Goal: Task Accomplishment & Management: Use online tool/utility

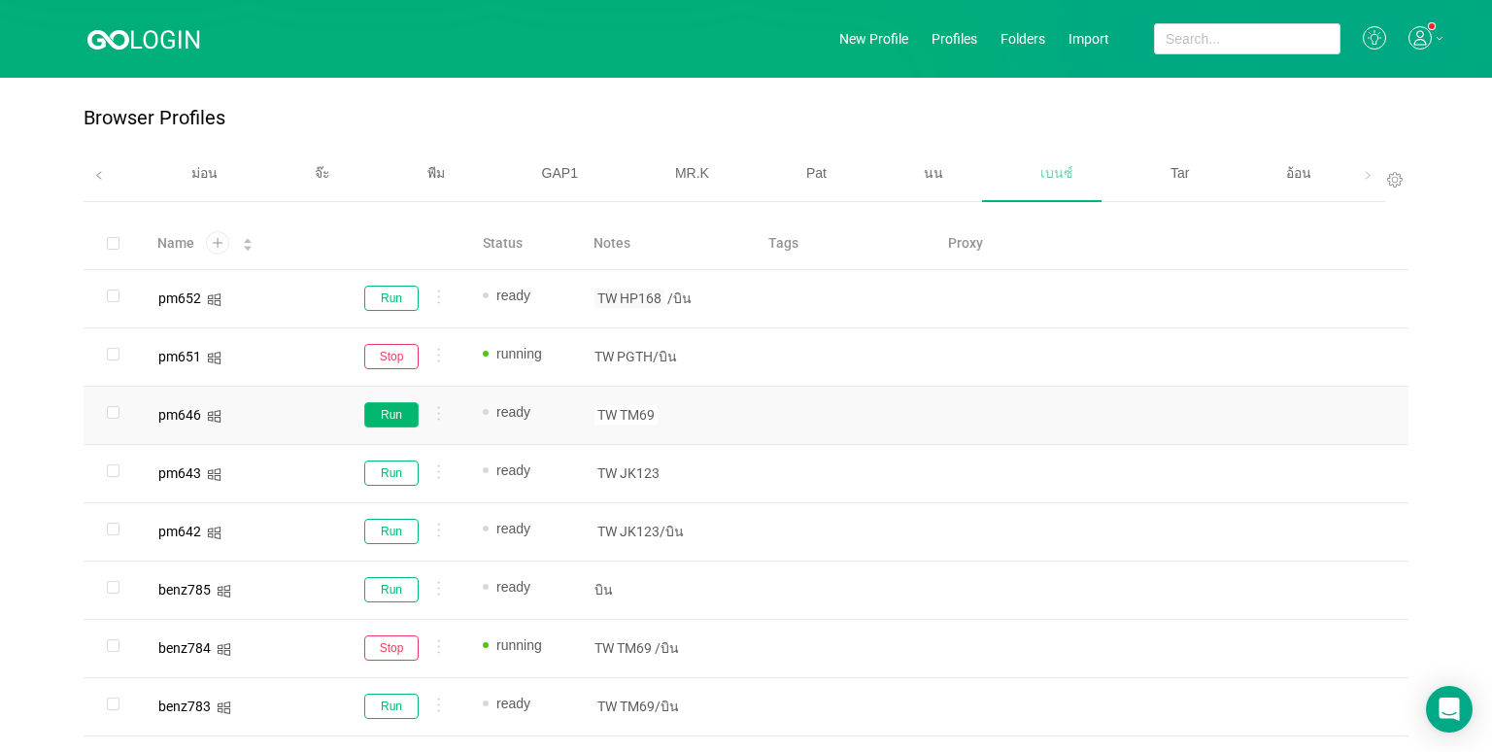
click at [391, 412] on button "Run" at bounding box center [391, 414] width 54 height 25
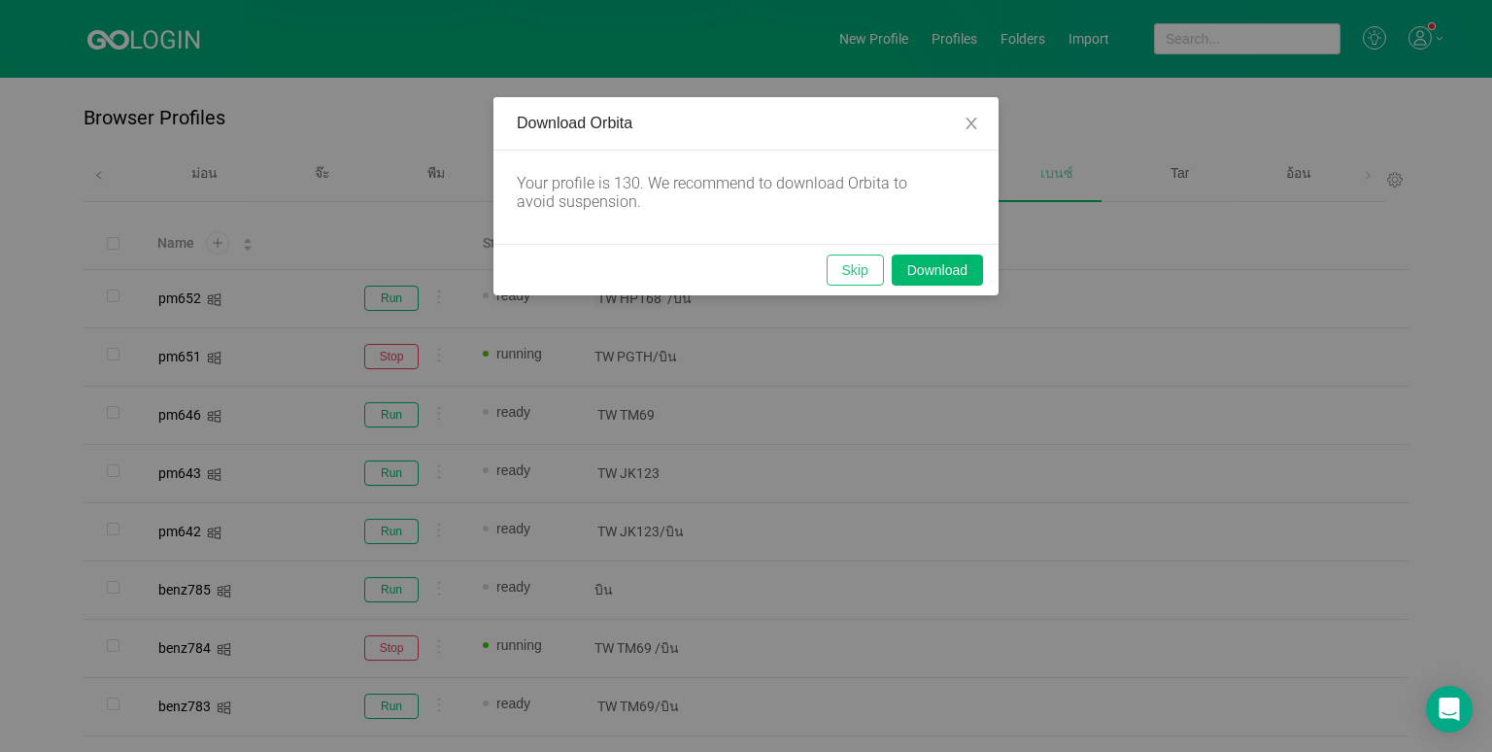
click at [839, 268] on button "Skip" at bounding box center [855, 270] width 57 height 31
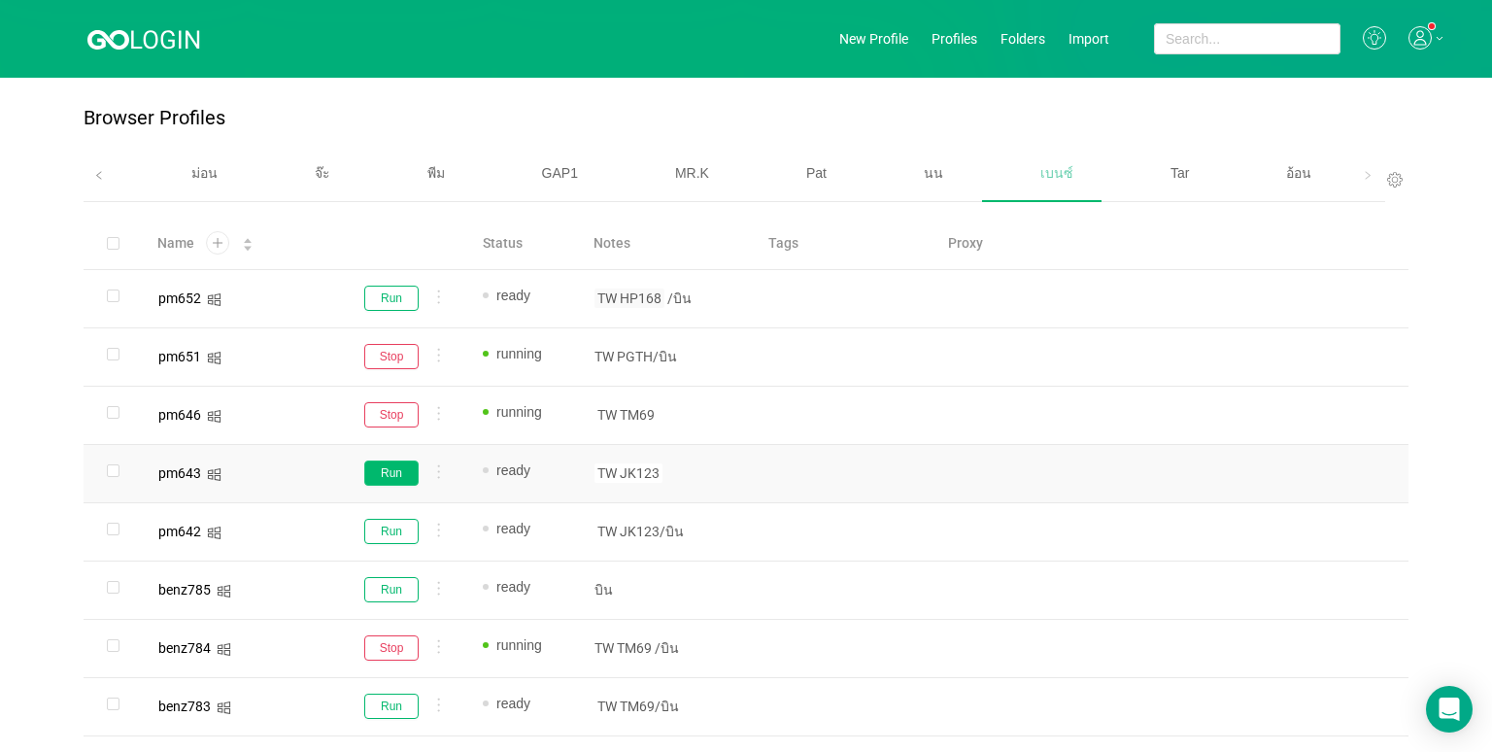
click at [394, 470] on button "Run" at bounding box center [391, 473] width 54 height 25
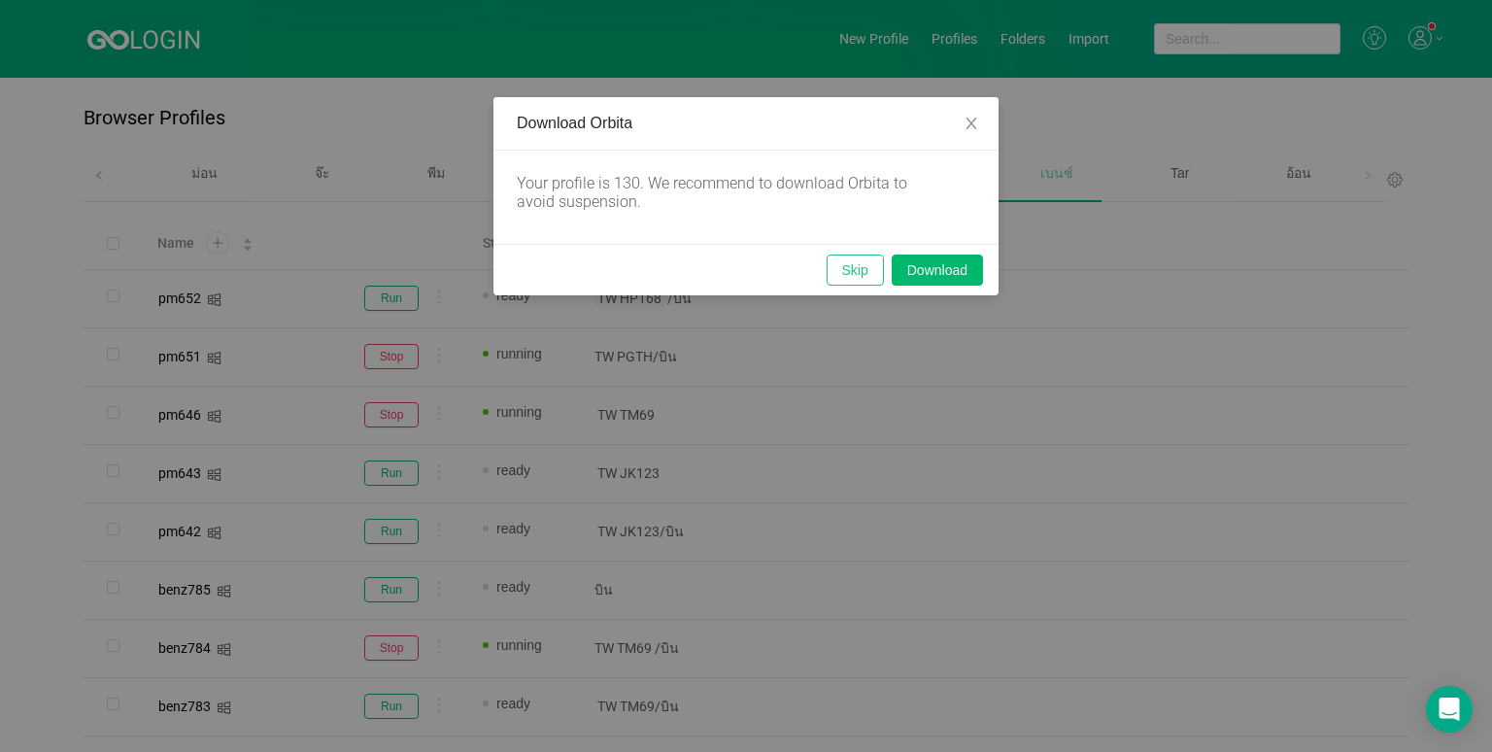
click at [847, 264] on button "Skip" at bounding box center [855, 270] width 57 height 31
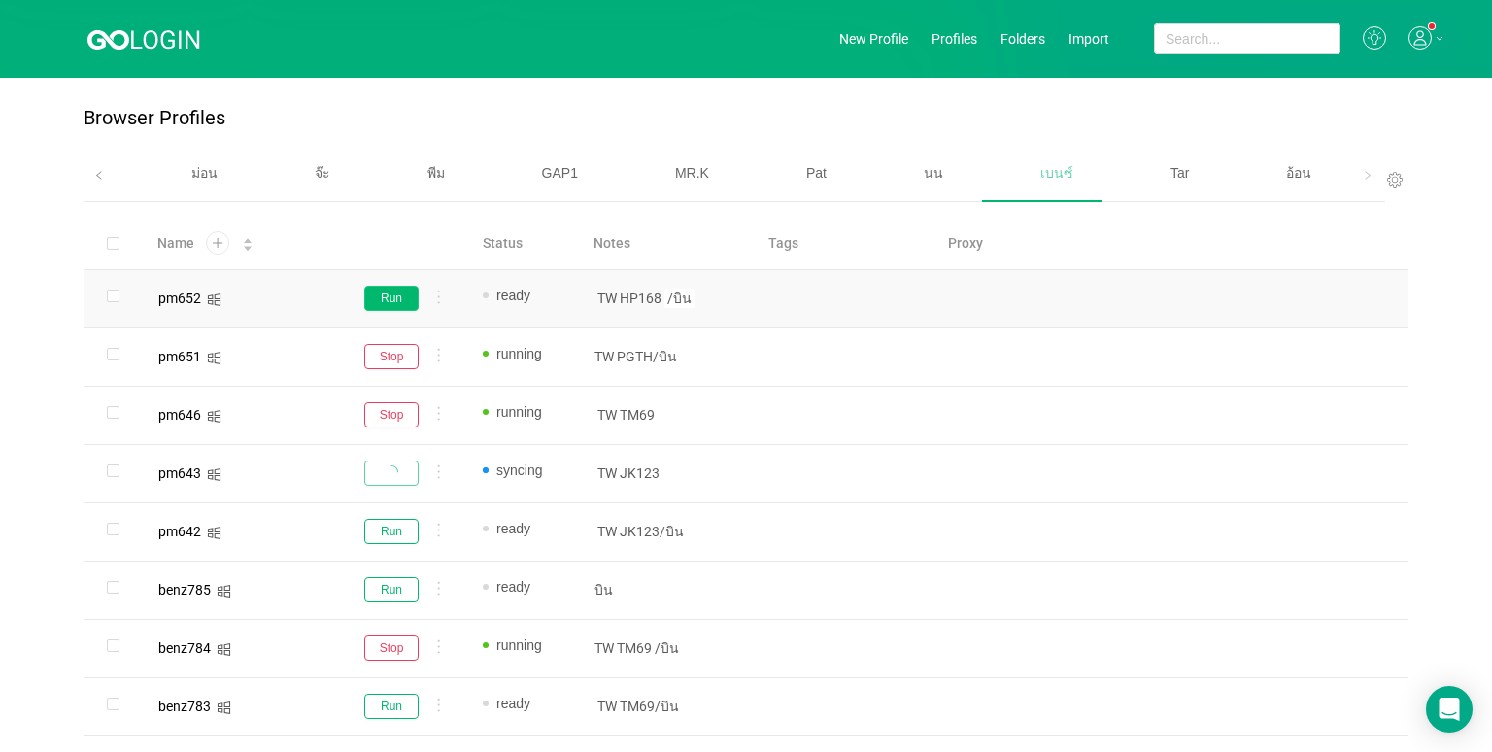
click at [378, 300] on button "Run" at bounding box center [391, 298] width 54 height 25
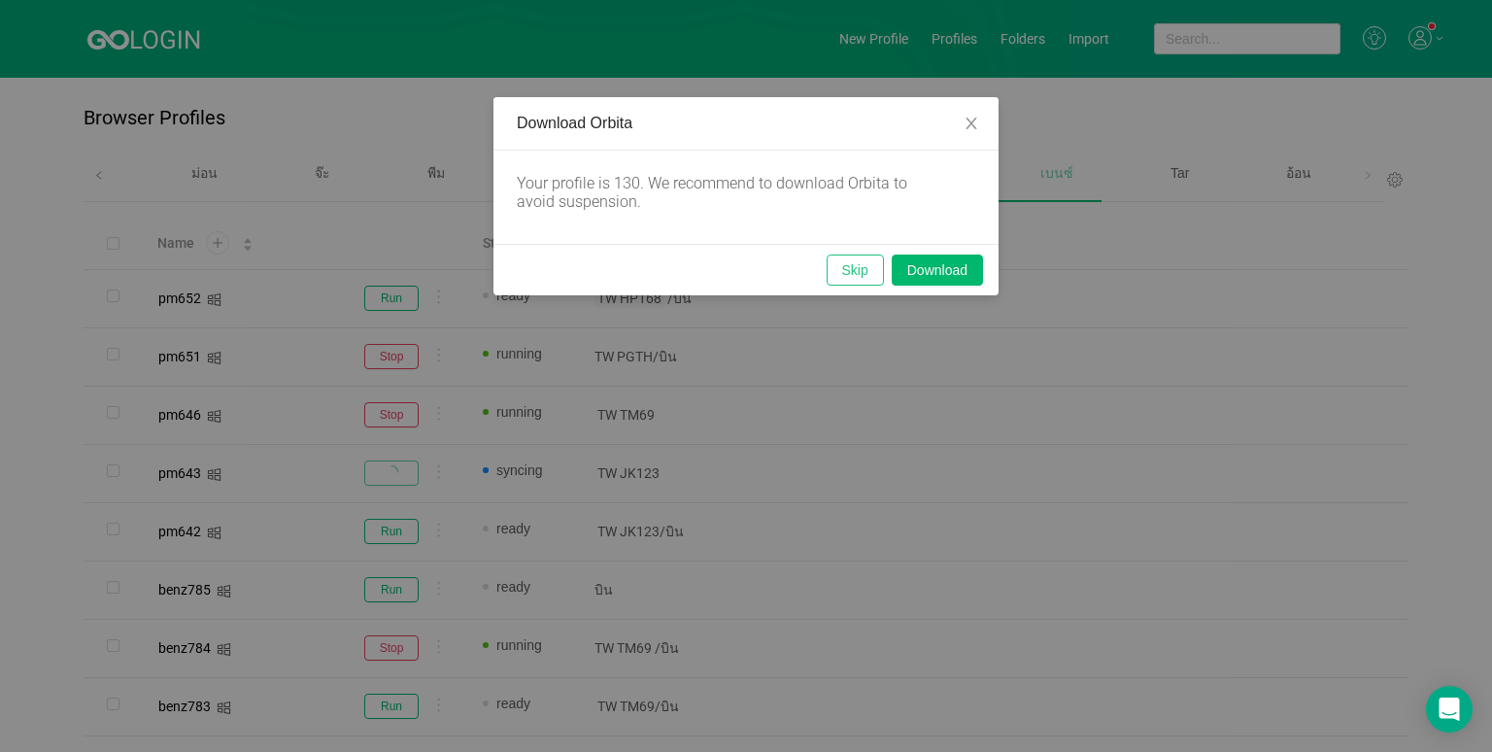
click at [853, 270] on button "Skip" at bounding box center [855, 270] width 57 height 31
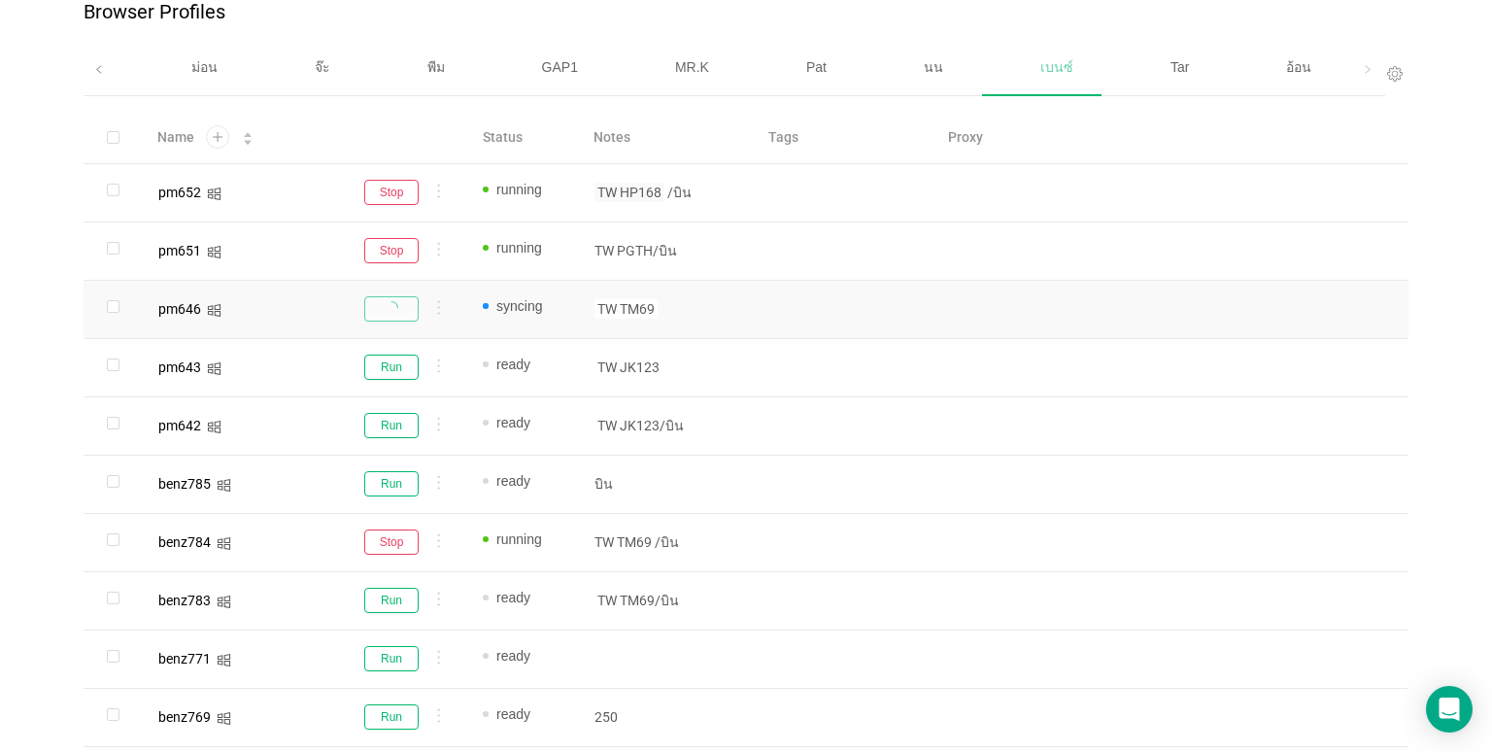
scroll to position [97, 0]
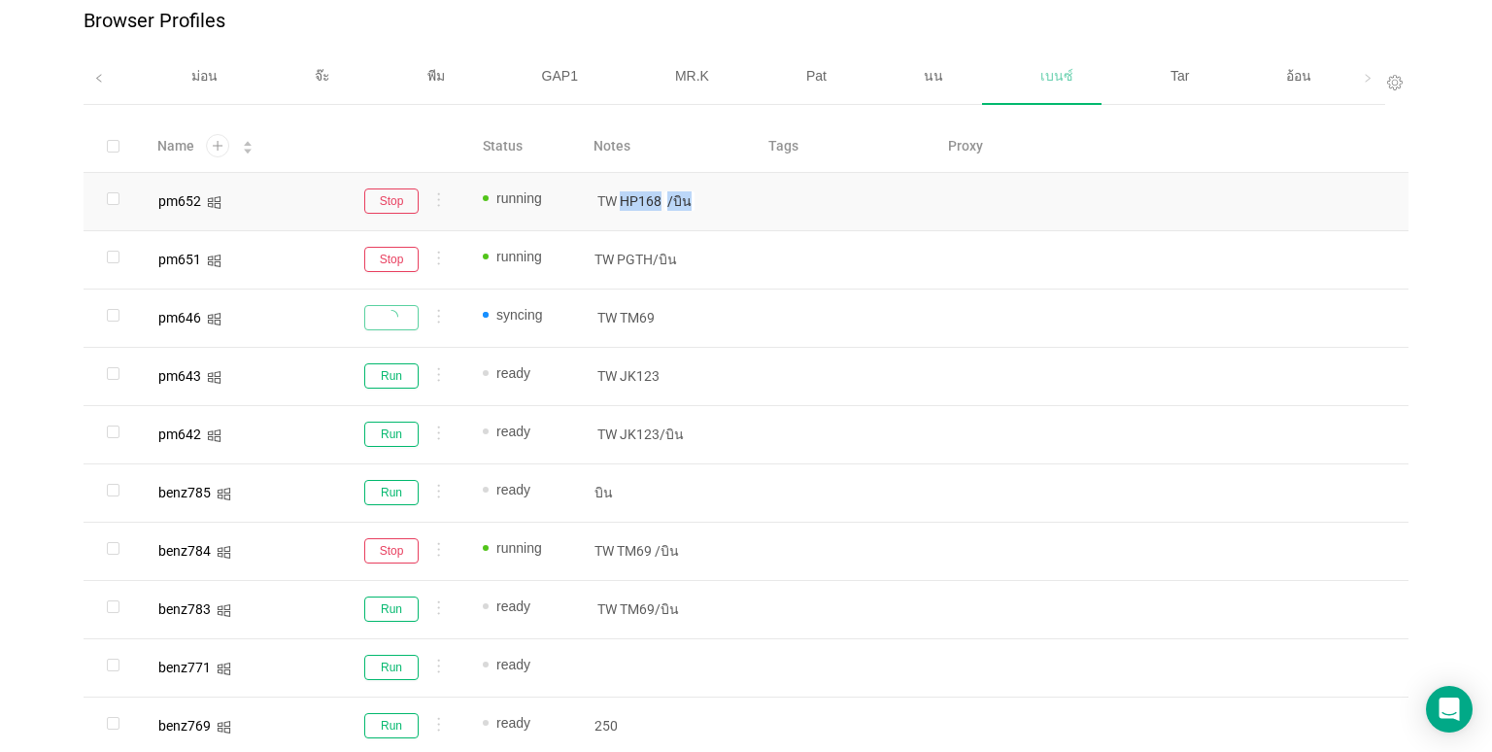
drag, startPoint x: 695, startPoint y: 196, endPoint x: 622, endPoint y: 192, distance: 73.0
click at [622, 192] on p "TW HP168 /บิน" at bounding box center [666, 200] width 142 height 19
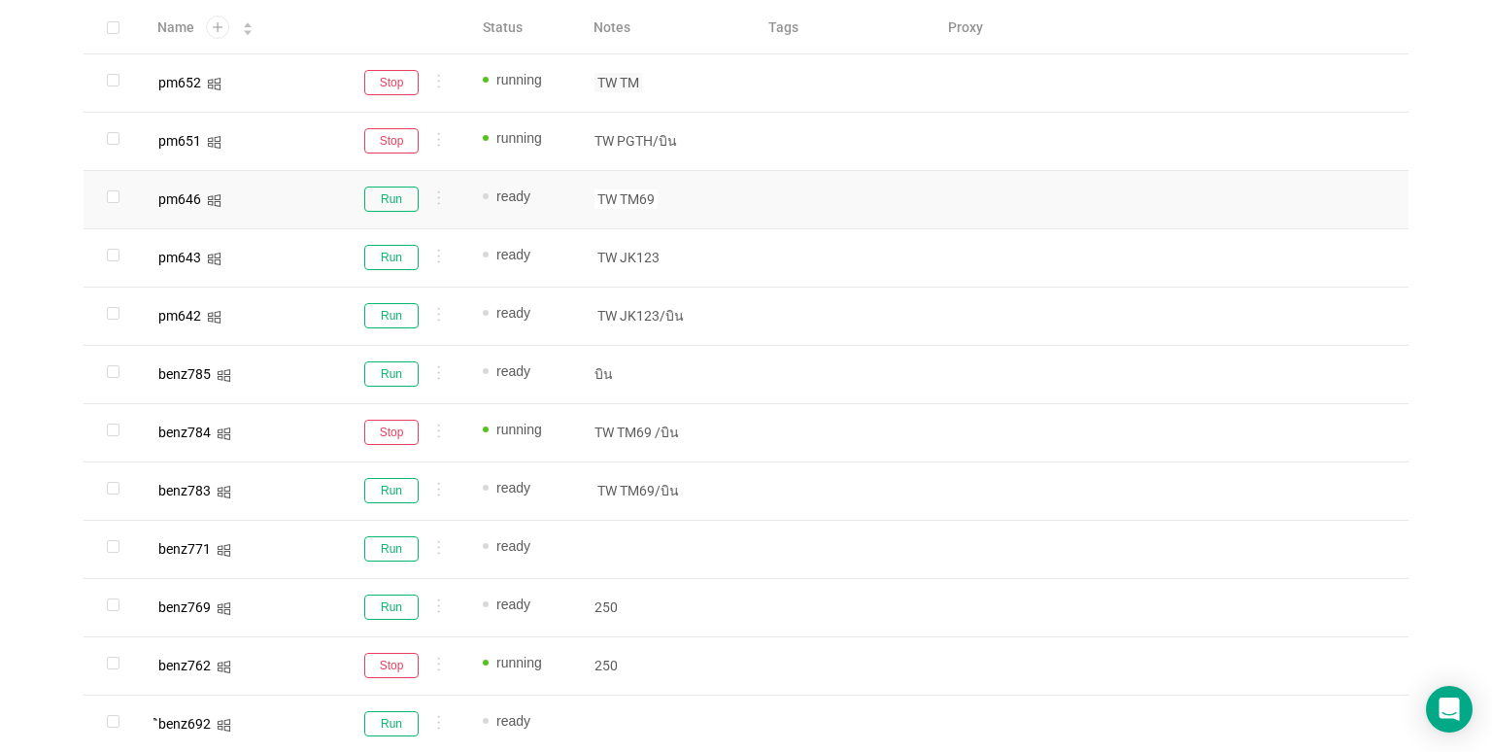
scroll to position [291, 0]
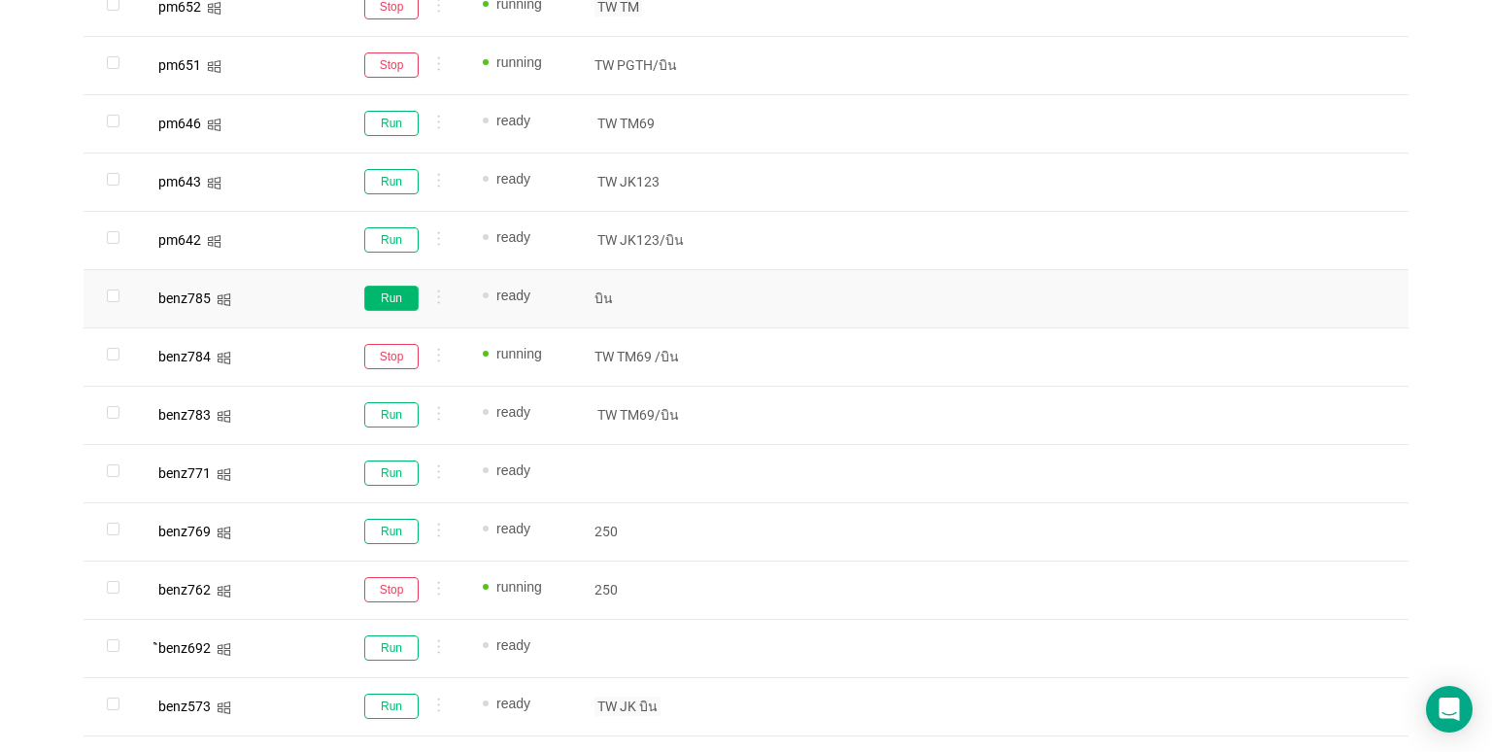
click at [410, 307] on button "Run" at bounding box center [391, 298] width 54 height 25
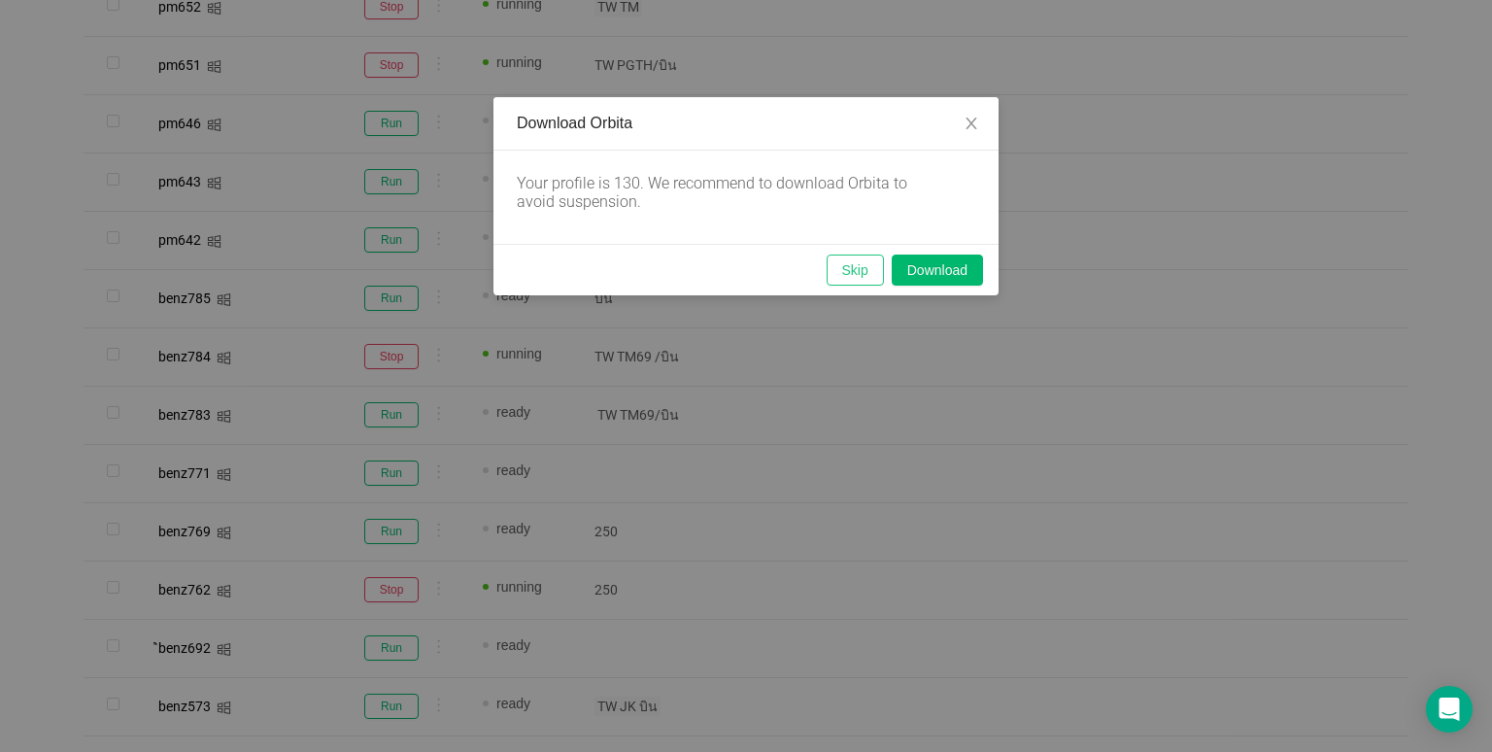
click at [843, 274] on button "Skip" at bounding box center [855, 270] width 57 height 31
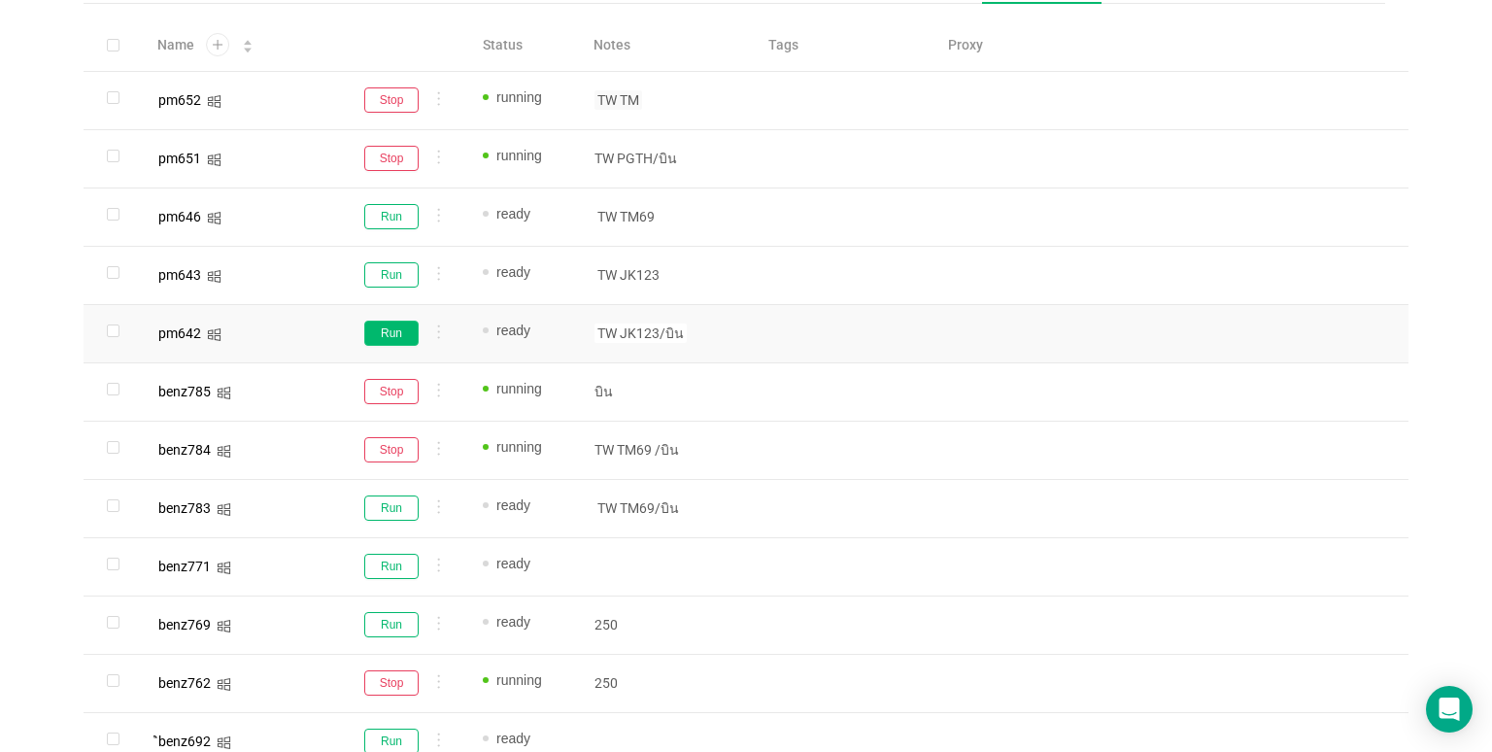
scroll to position [194, 0]
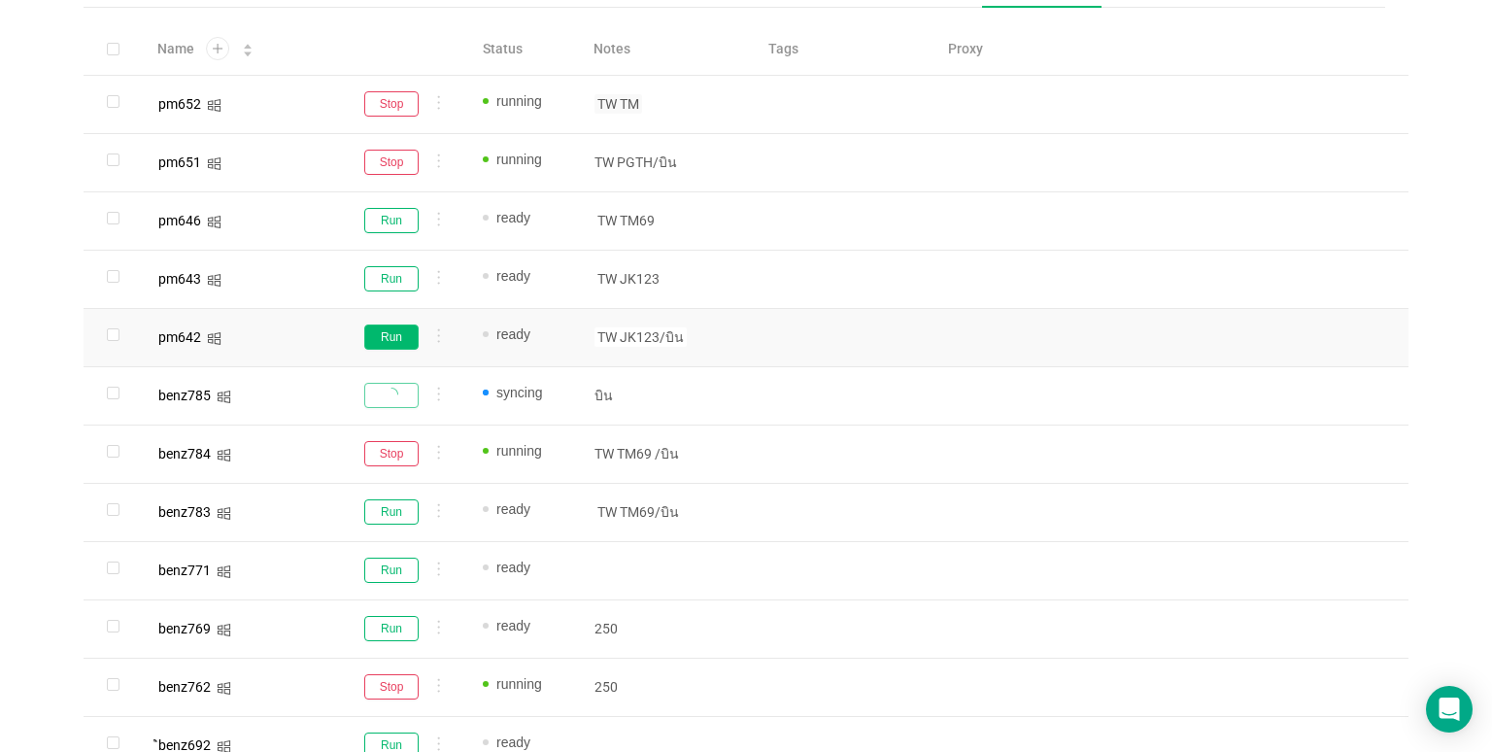
click at [404, 346] on button "Run" at bounding box center [391, 337] width 54 height 25
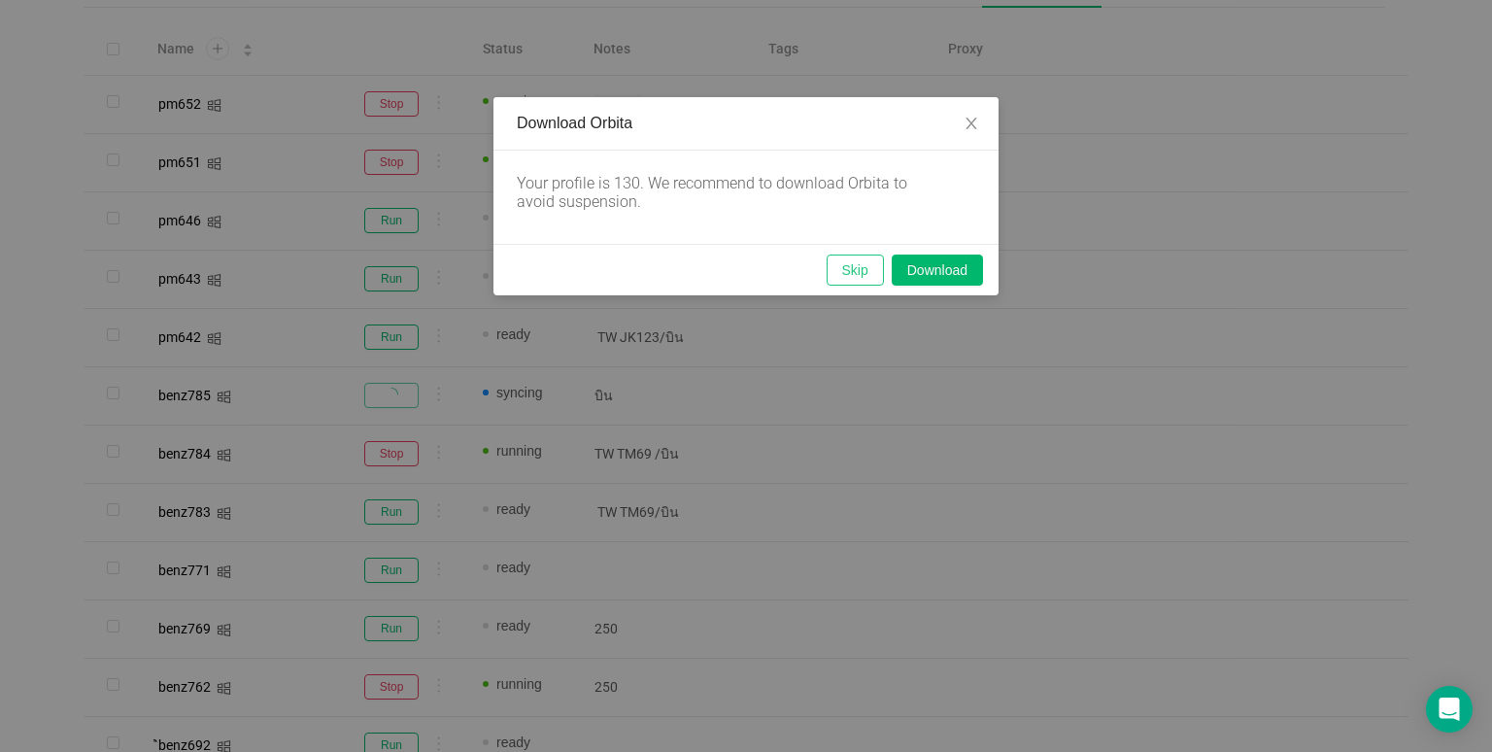
click at [855, 256] on button "Skip" at bounding box center [855, 270] width 57 height 31
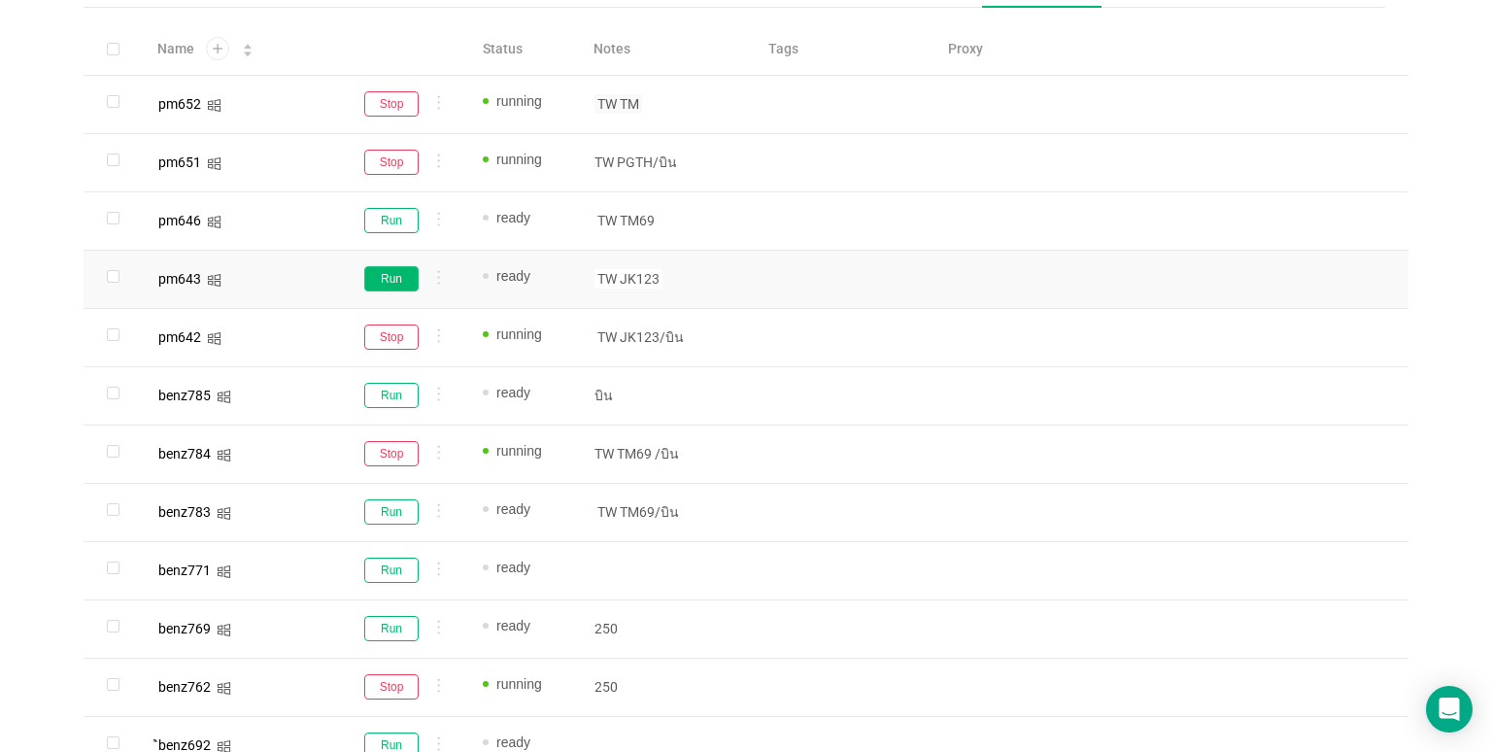
click at [405, 272] on button "Run" at bounding box center [391, 278] width 54 height 25
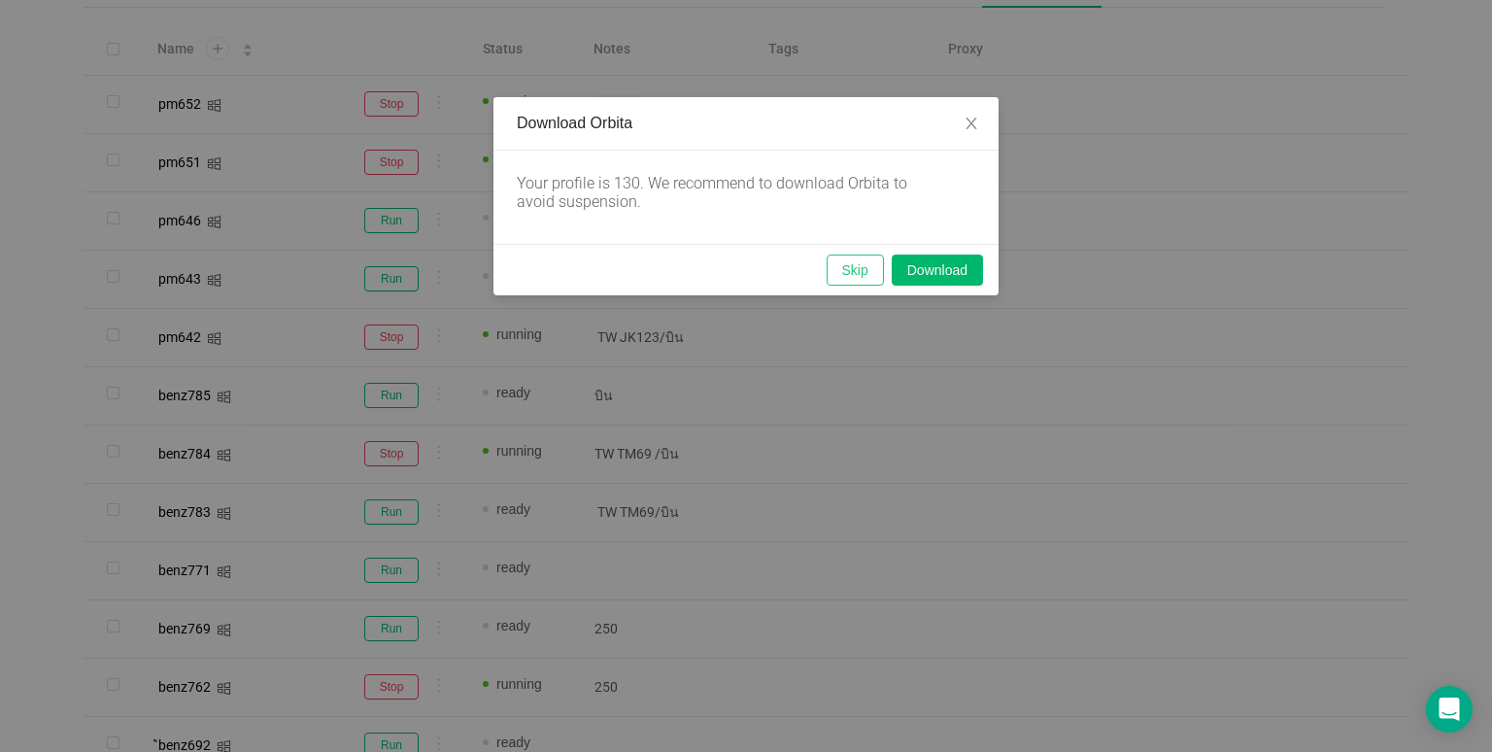
click at [835, 267] on button "Skip" at bounding box center [855, 270] width 57 height 31
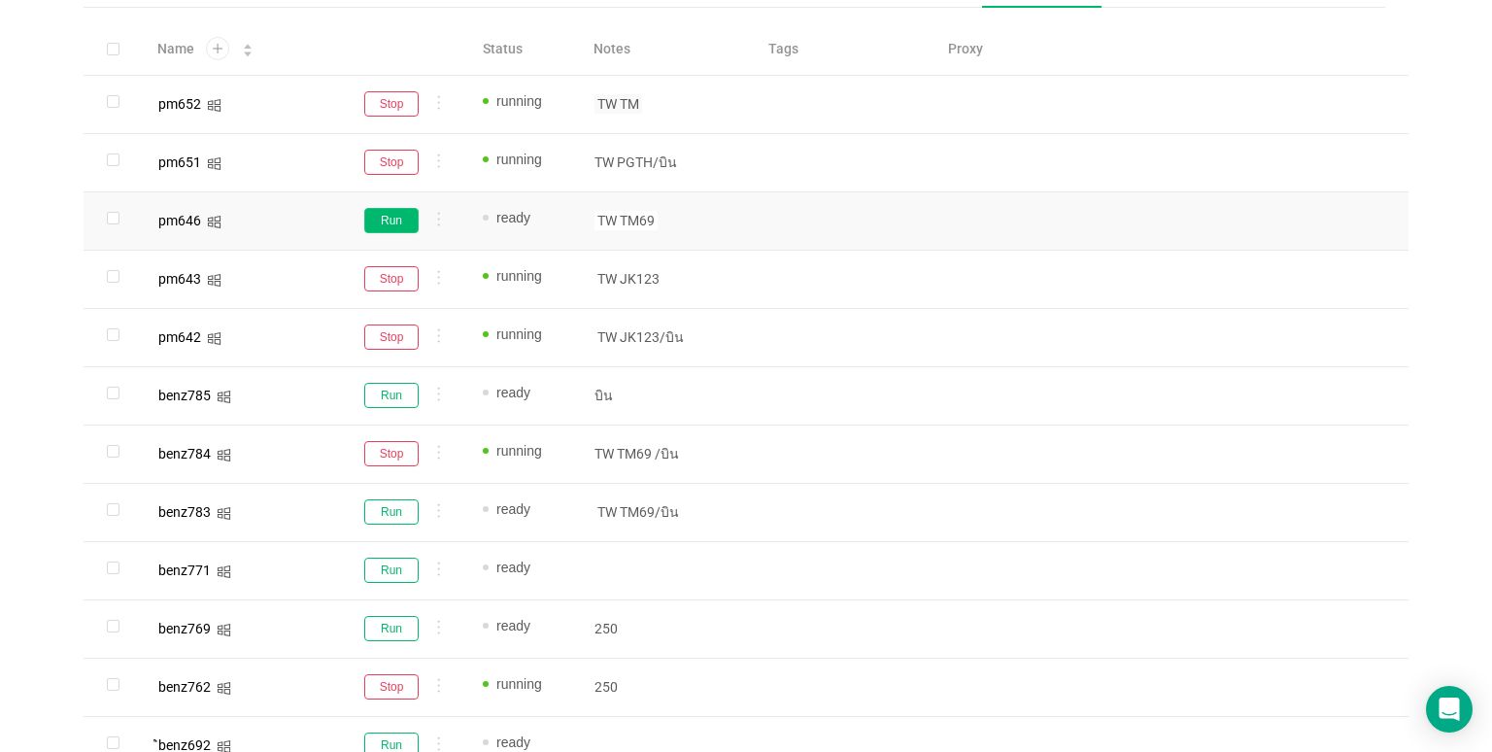
click at [396, 222] on button "Run" at bounding box center [391, 220] width 54 height 25
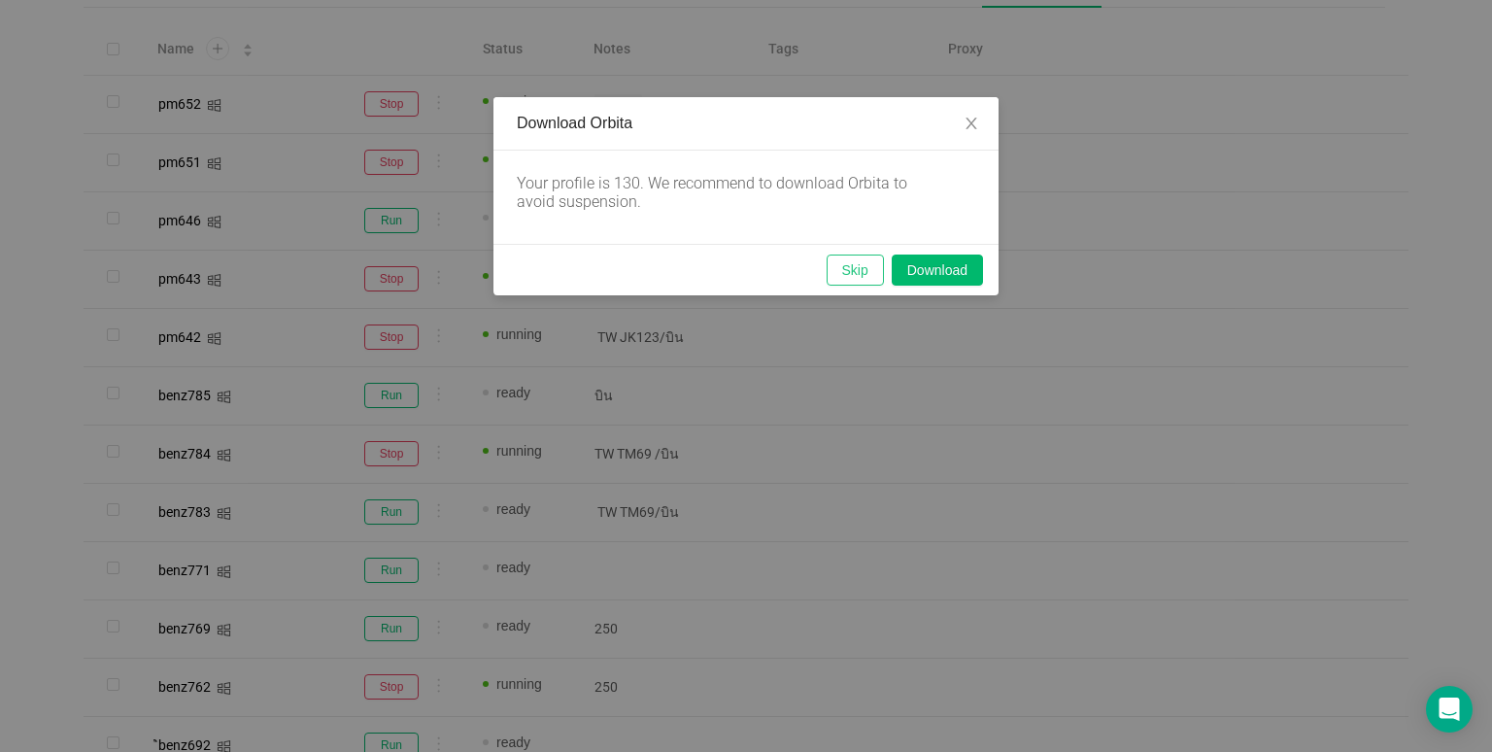
click at [858, 270] on button "Skip" at bounding box center [855, 270] width 57 height 31
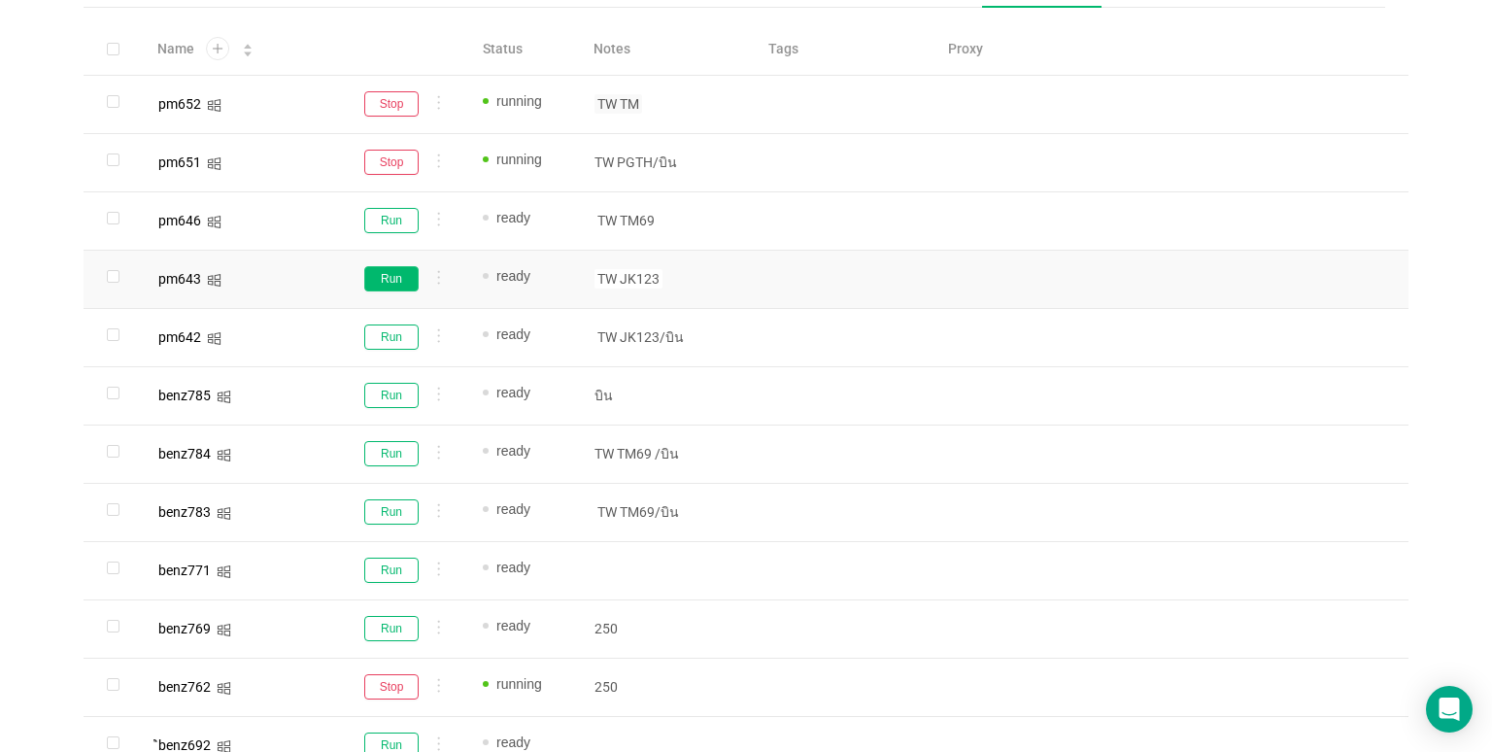
click at [393, 286] on button "Run" at bounding box center [391, 278] width 54 height 25
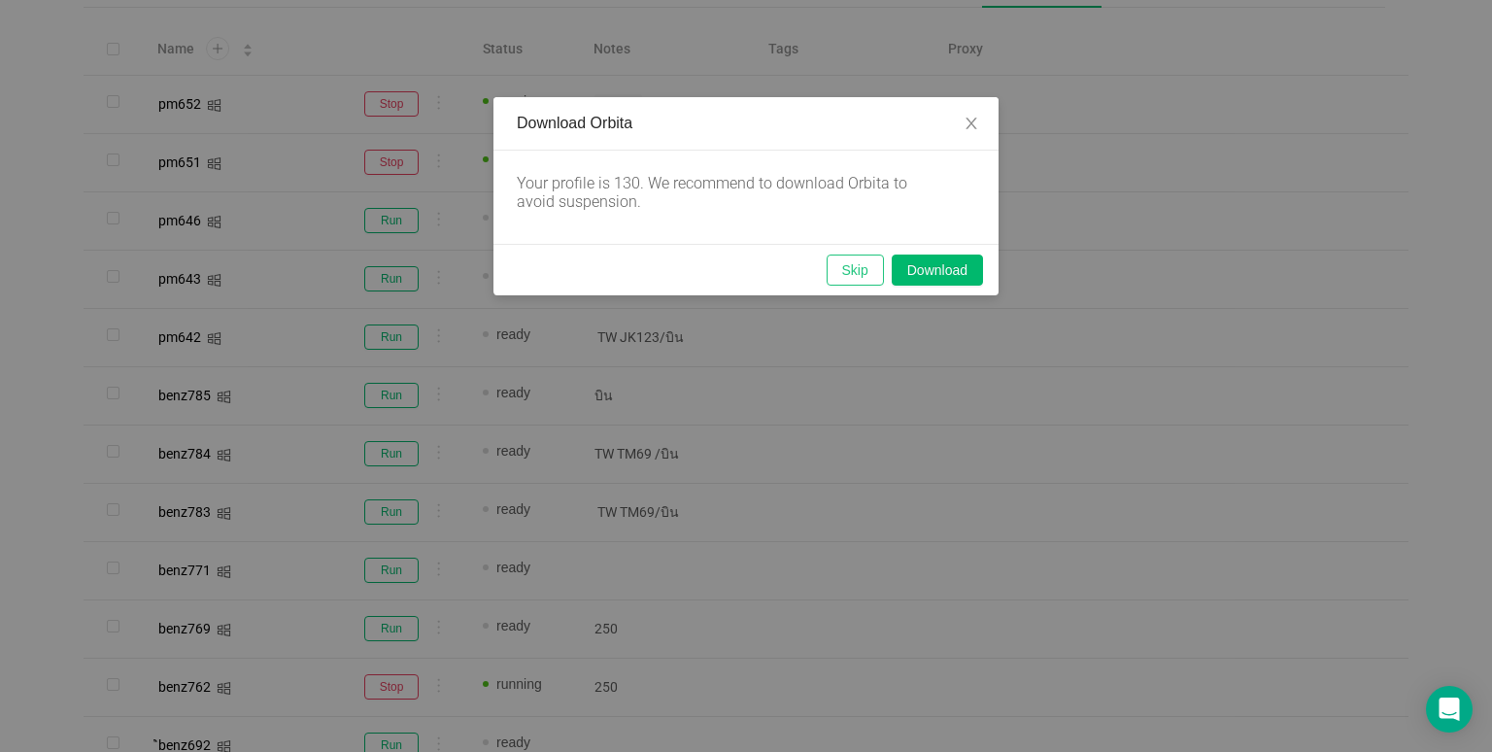
click at [845, 259] on button "Skip" at bounding box center [855, 270] width 57 height 31
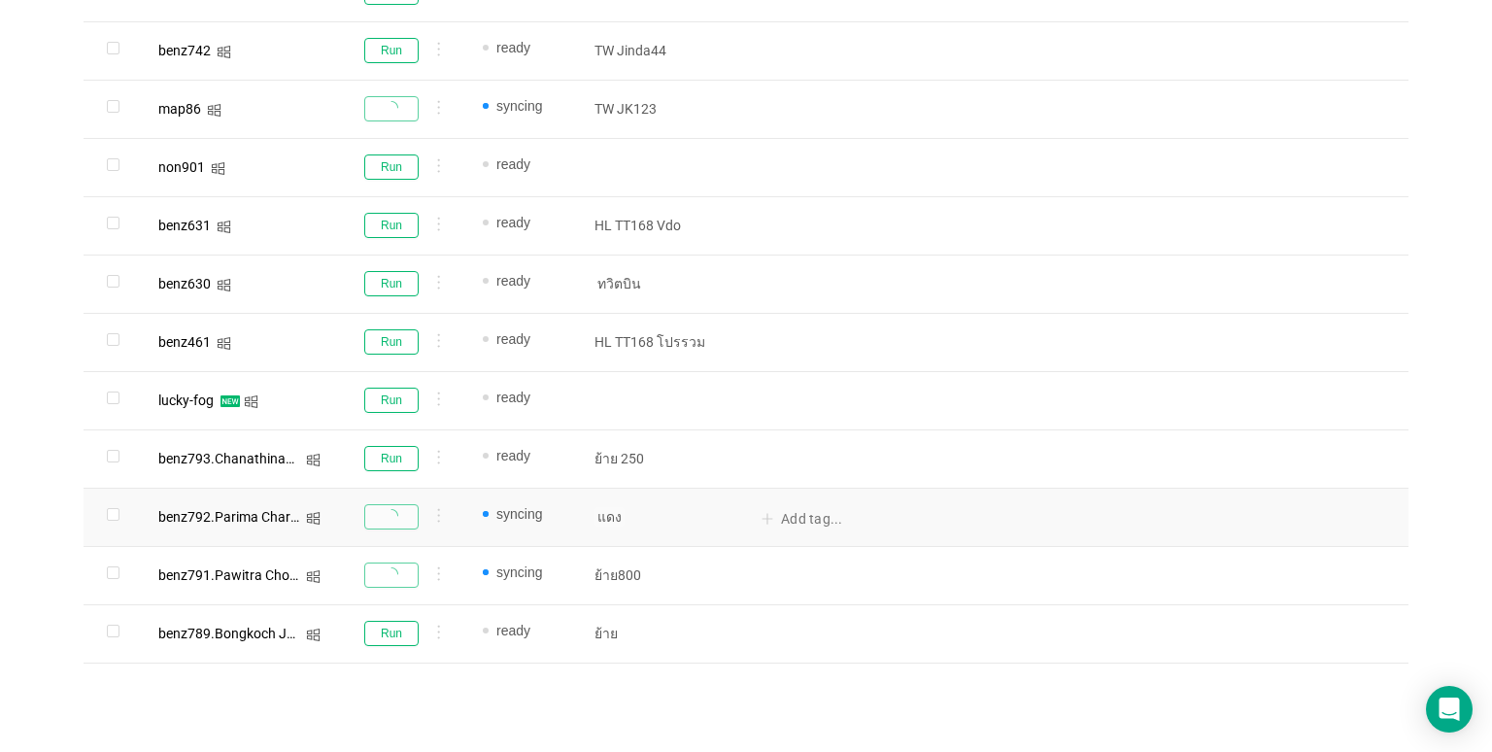
scroll to position [1184, 0]
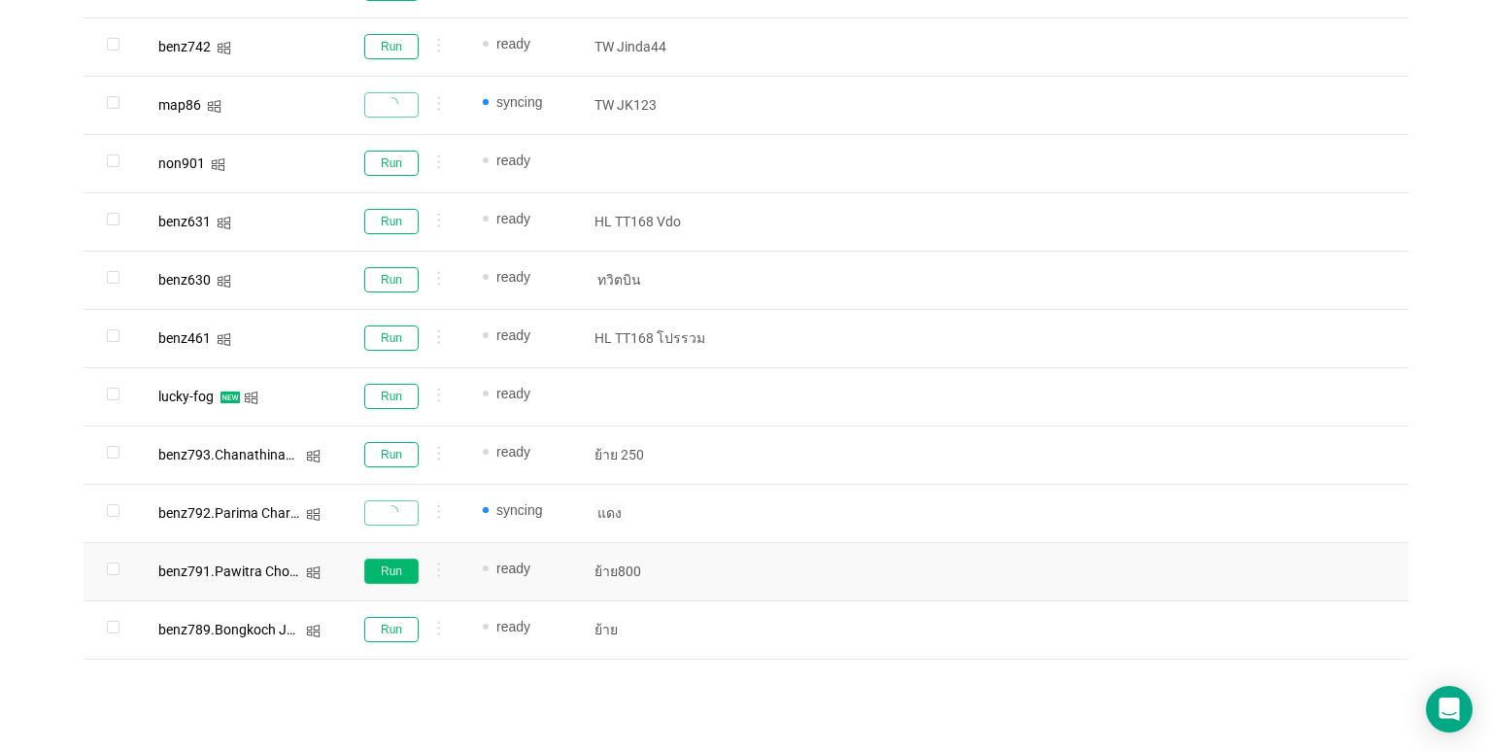
click at [397, 564] on button "Run" at bounding box center [391, 571] width 54 height 25
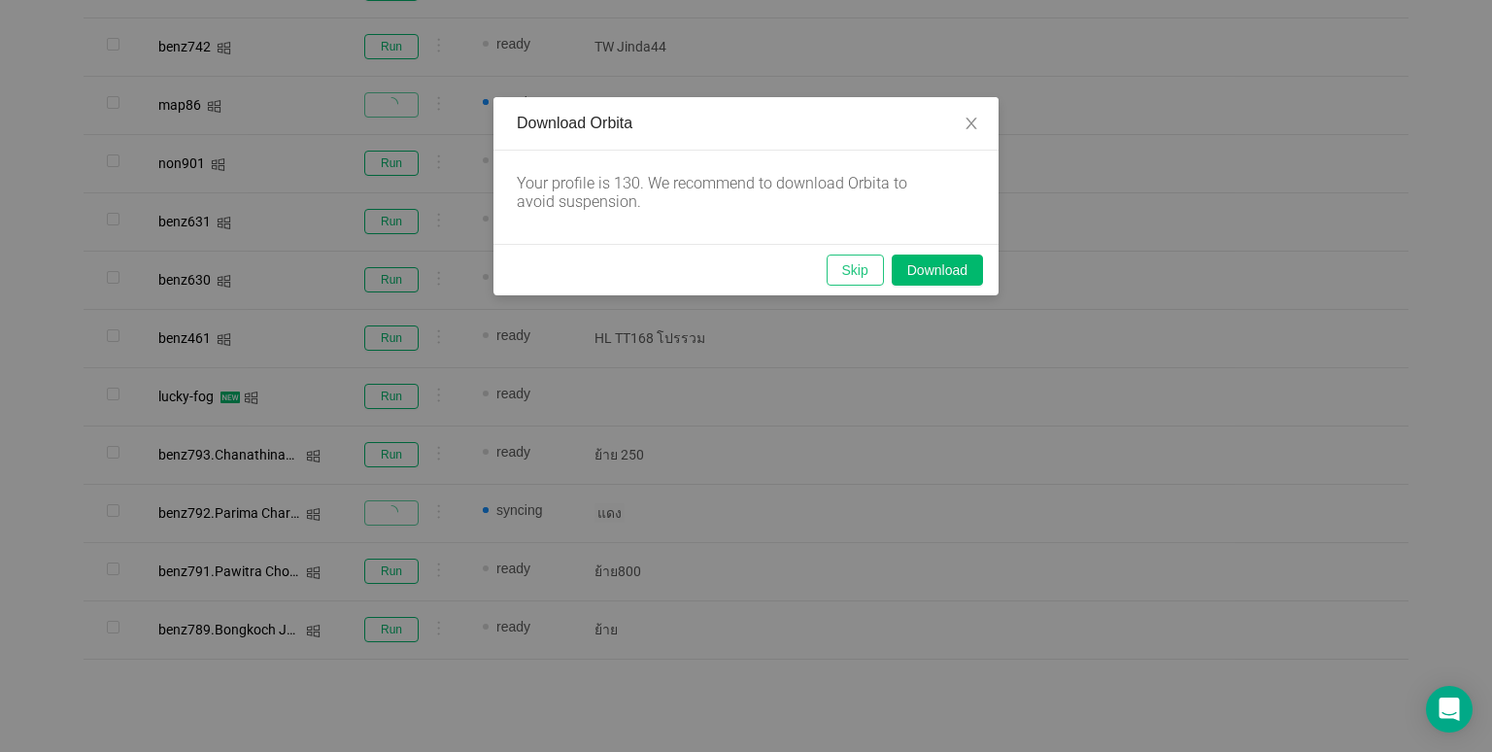
click at [862, 258] on button "Skip" at bounding box center [855, 270] width 57 height 31
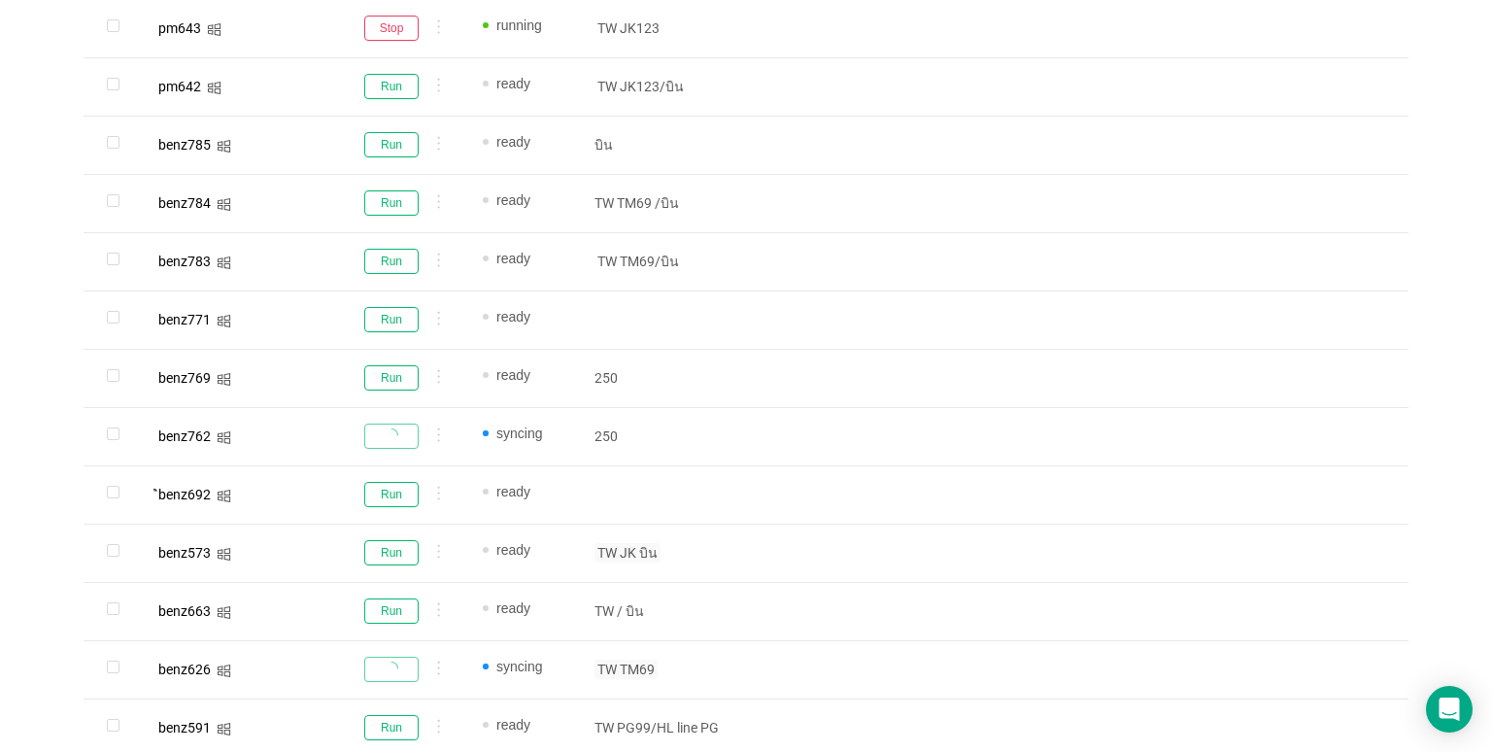
scroll to position [407, 0]
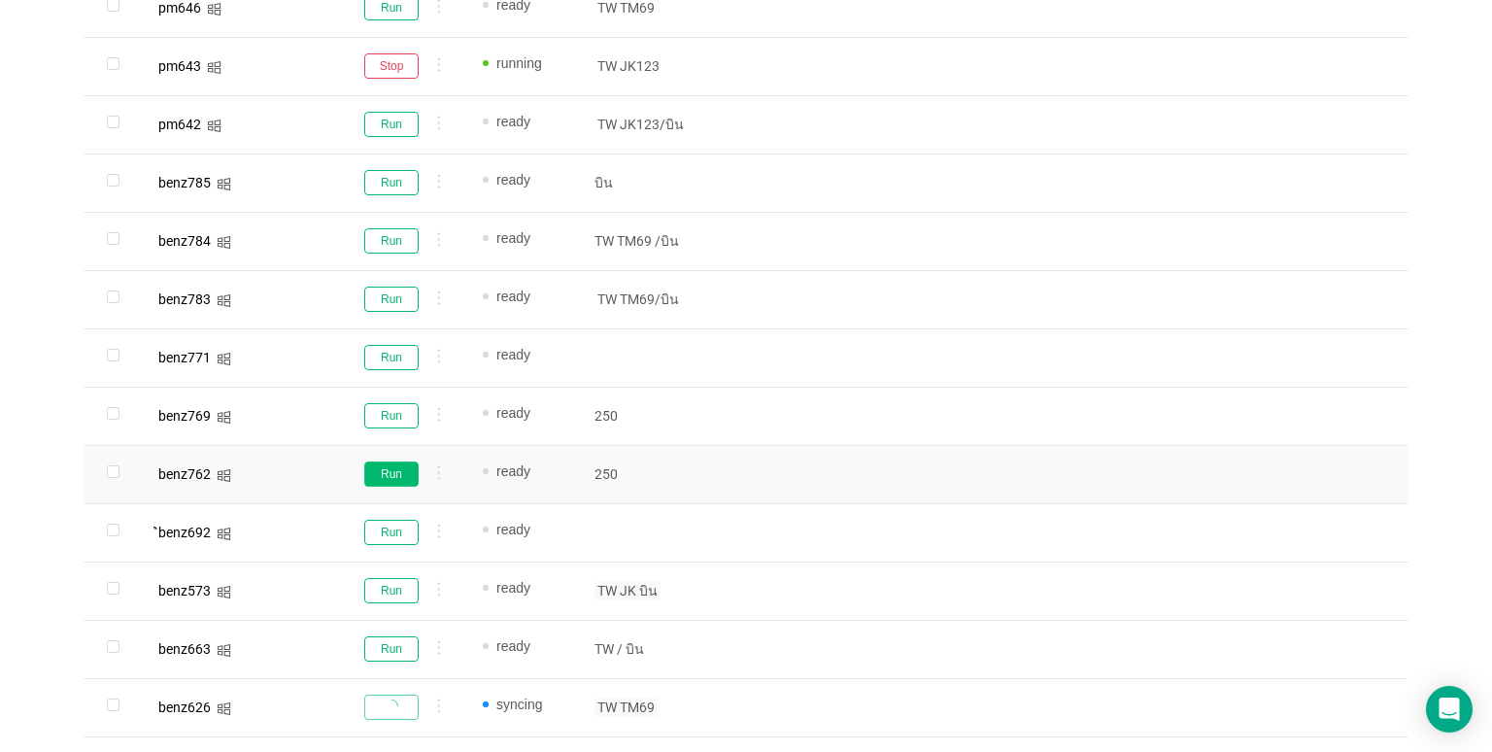
click at [390, 465] on button "Run" at bounding box center [391, 473] width 54 height 25
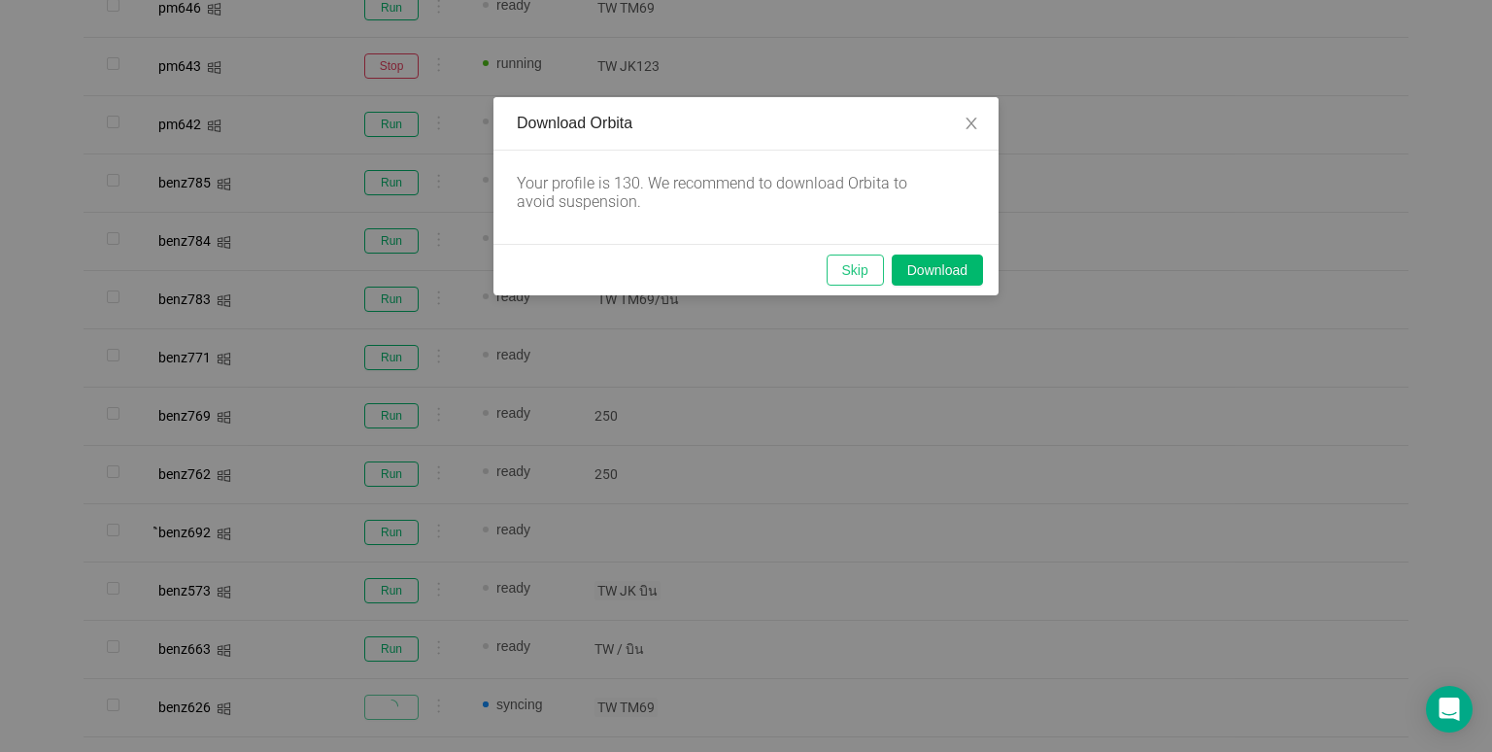
click at [864, 268] on button "Skip" at bounding box center [855, 270] width 57 height 31
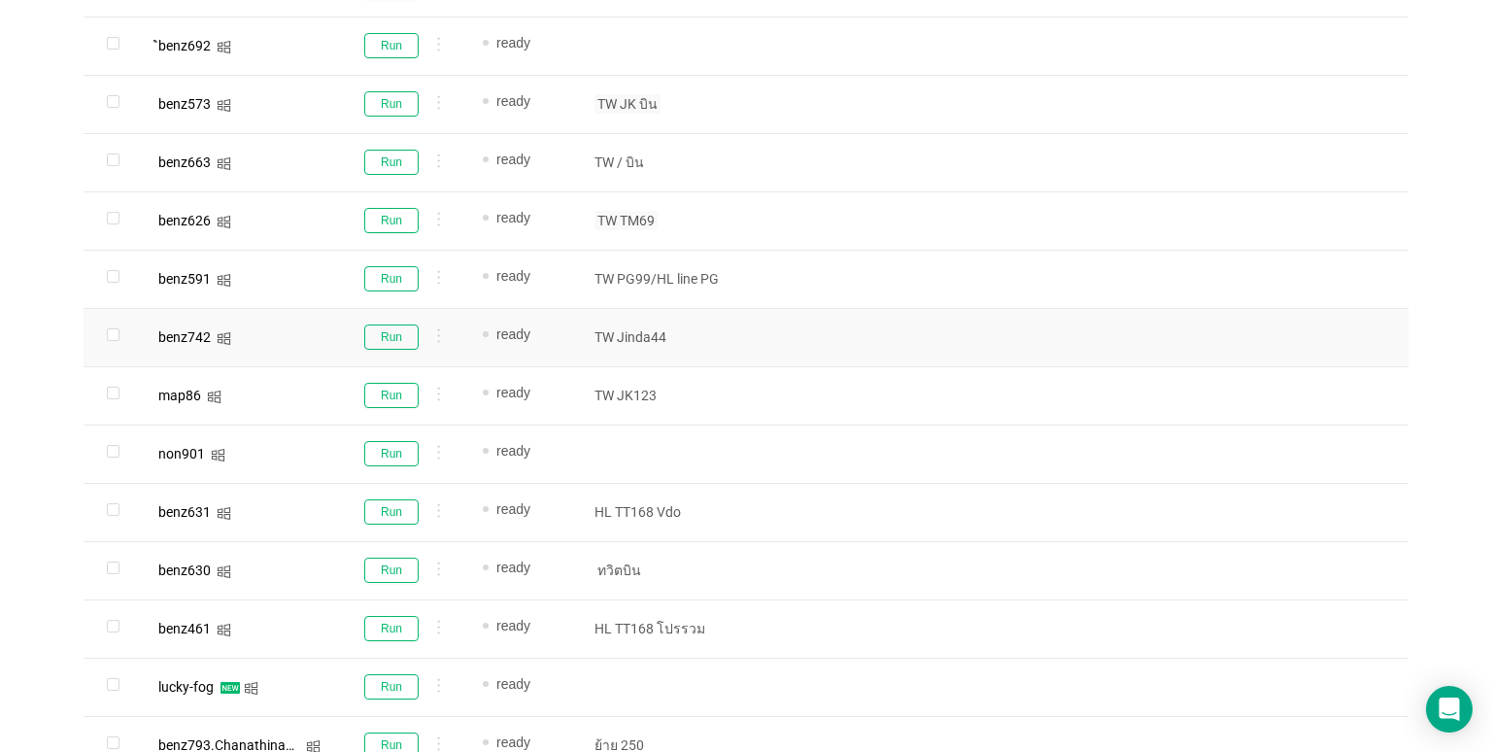
scroll to position [893, 0]
click at [373, 398] on button "Run" at bounding box center [391, 396] width 54 height 25
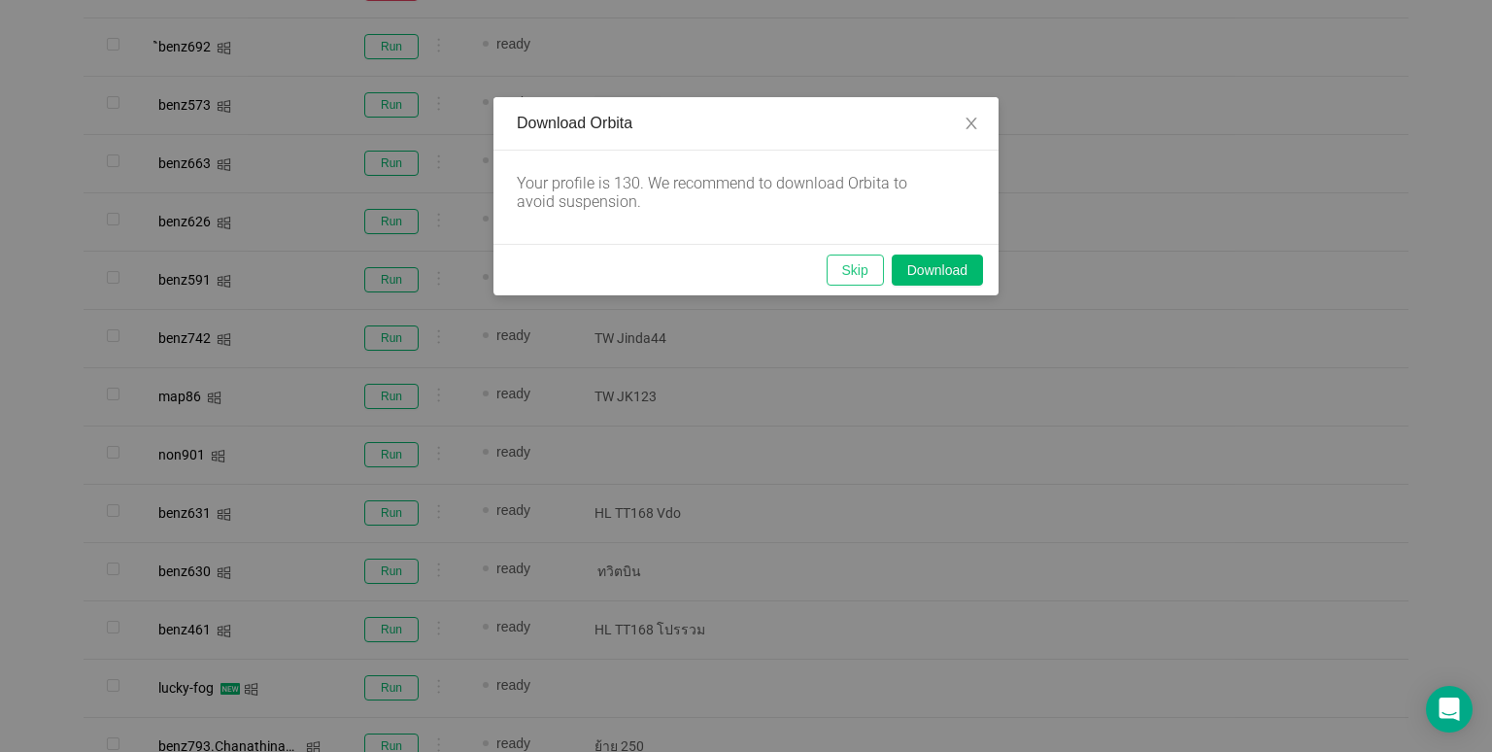
click at [855, 275] on button "Skip" at bounding box center [855, 270] width 57 height 31
